Goal: Navigation & Orientation: Find specific page/section

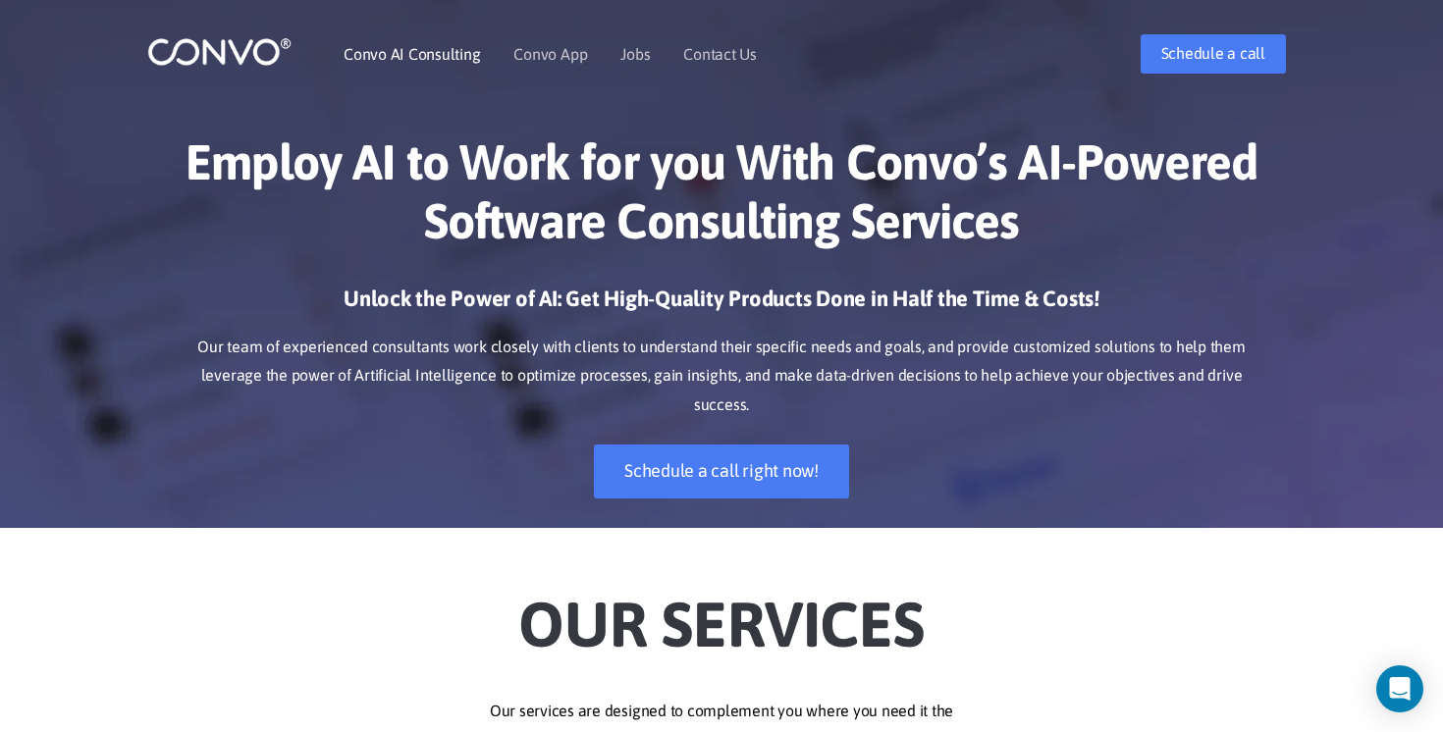
click at [453, 55] on link "Convo AI Consulting" at bounding box center [412, 54] width 136 height 16
click at [247, 66] on img at bounding box center [219, 51] width 144 height 30
click at [551, 51] on link "Convo App" at bounding box center [550, 54] width 74 height 16
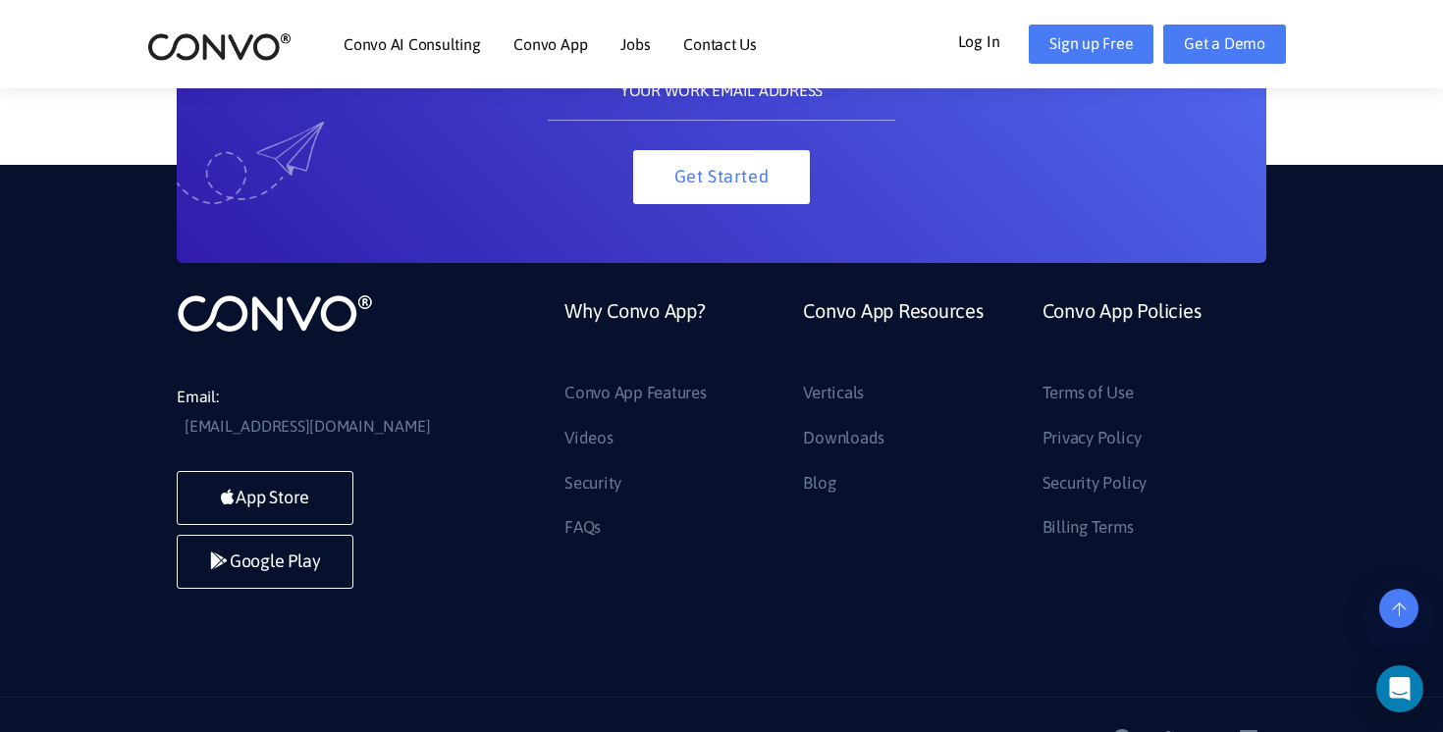
scroll to position [4503, 0]
